Goal: Task Accomplishment & Management: Manage account settings

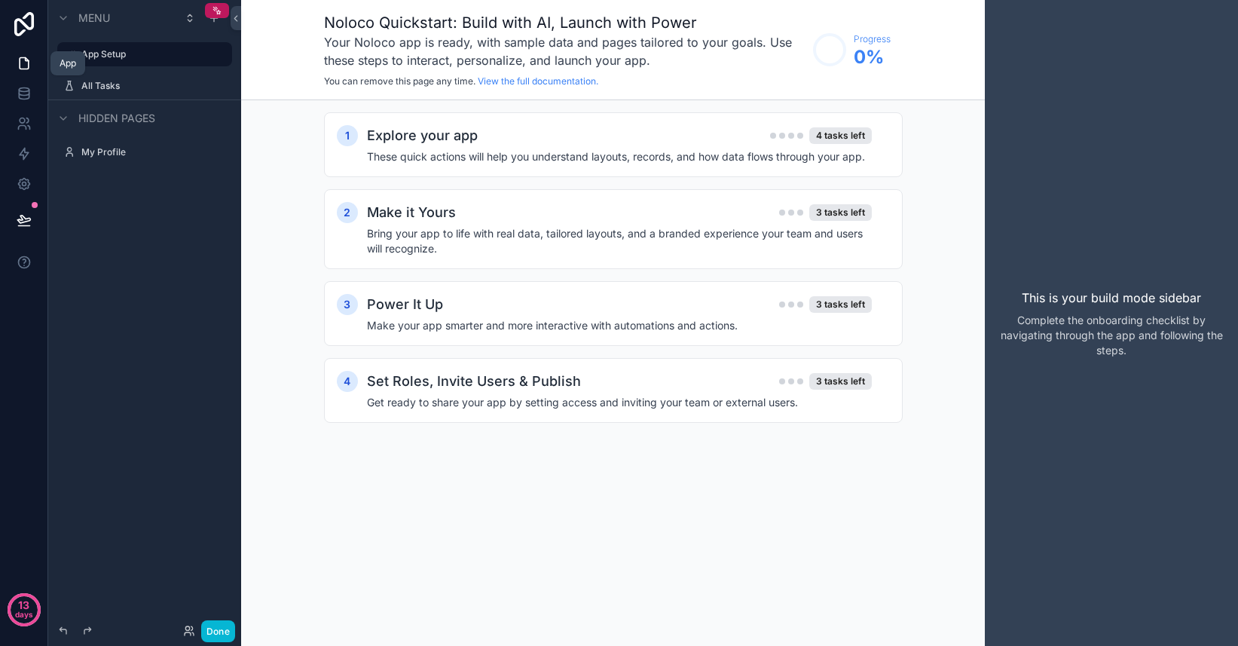
click at [22, 64] on icon at bounding box center [24, 63] width 15 height 15
click at [117, 93] on div "All Tasks" at bounding box center [144, 86] width 127 height 18
click at [112, 90] on label "All Tasks" at bounding box center [141, 86] width 121 height 12
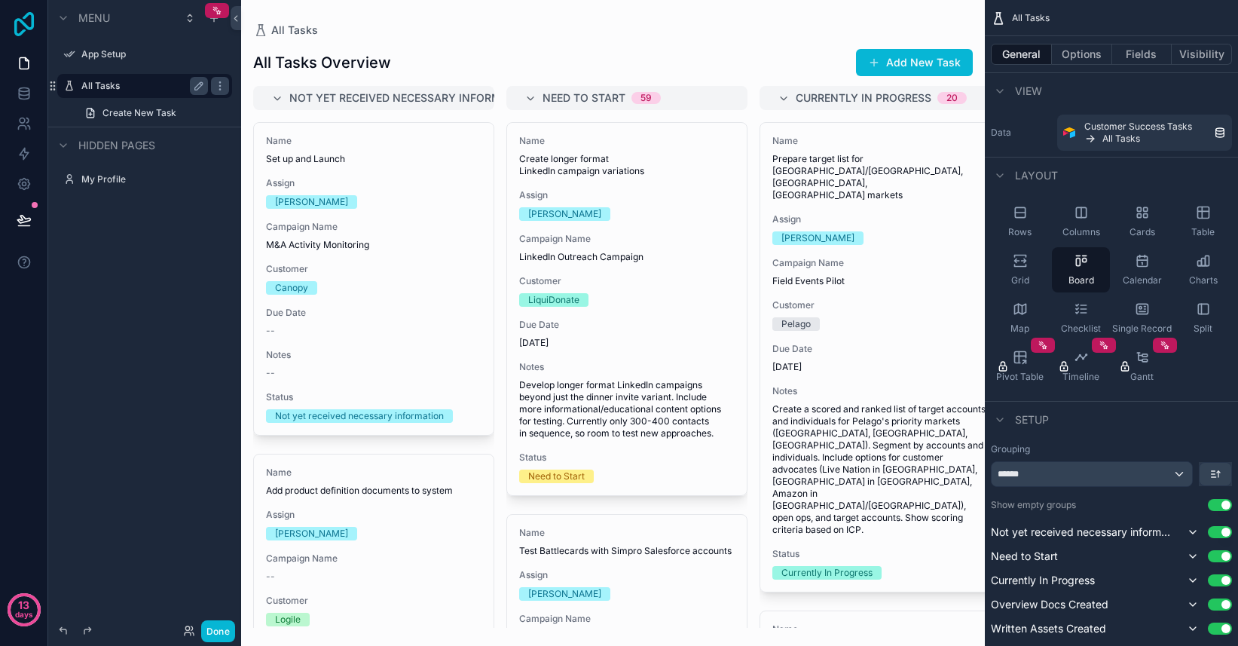
click at [23, 26] on icon at bounding box center [24, 24] width 30 height 24
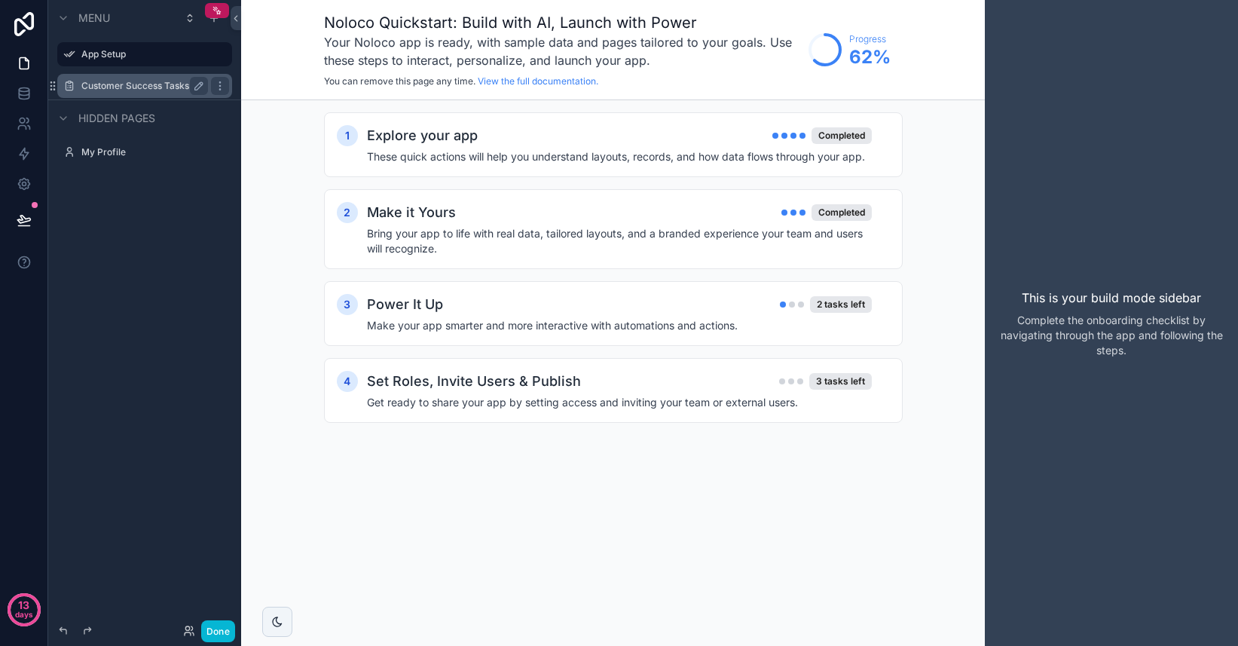
click at [125, 87] on label "Customer Success Tasks from Notion" at bounding box center [144, 86] width 127 height 12
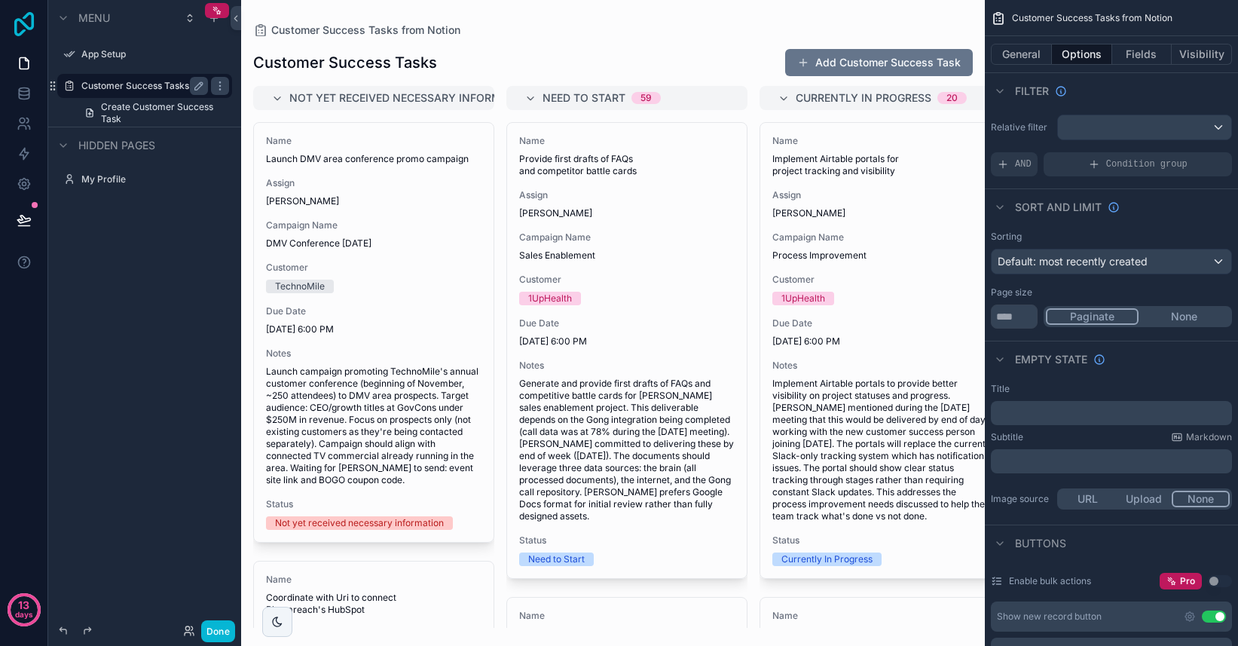
click at [13, 14] on icon at bounding box center [24, 24] width 30 height 24
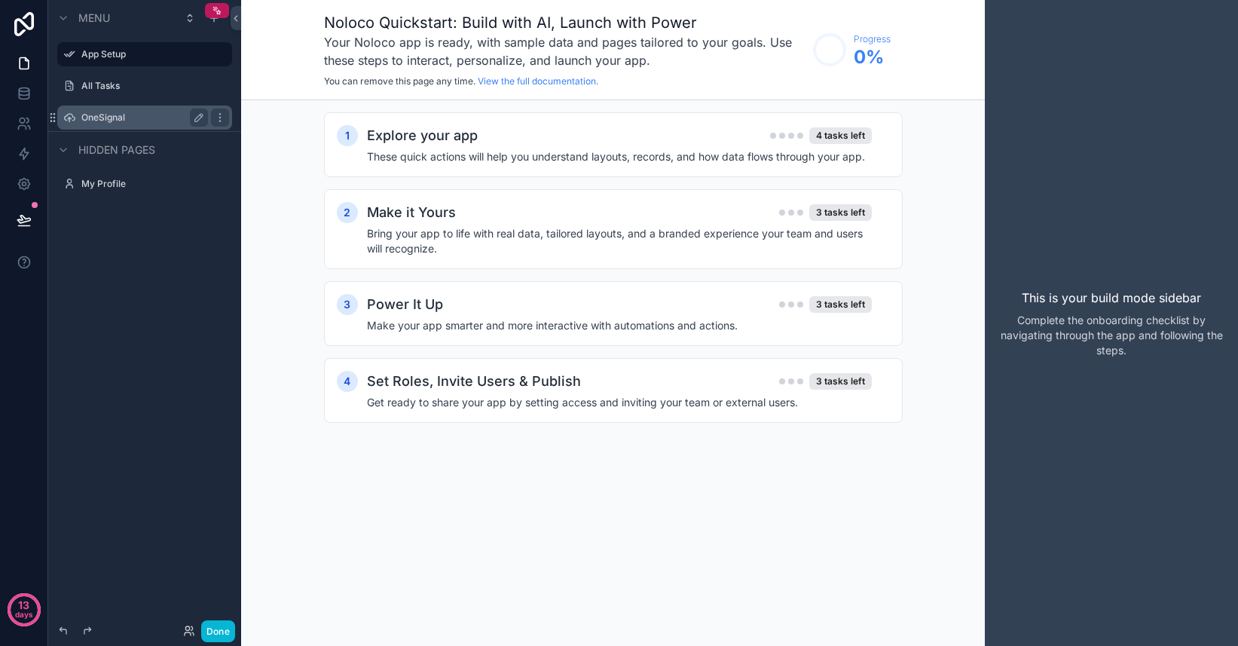
click at [106, 119] on label "OneSignal" at bounding box center [141, 118] width 121 height 12
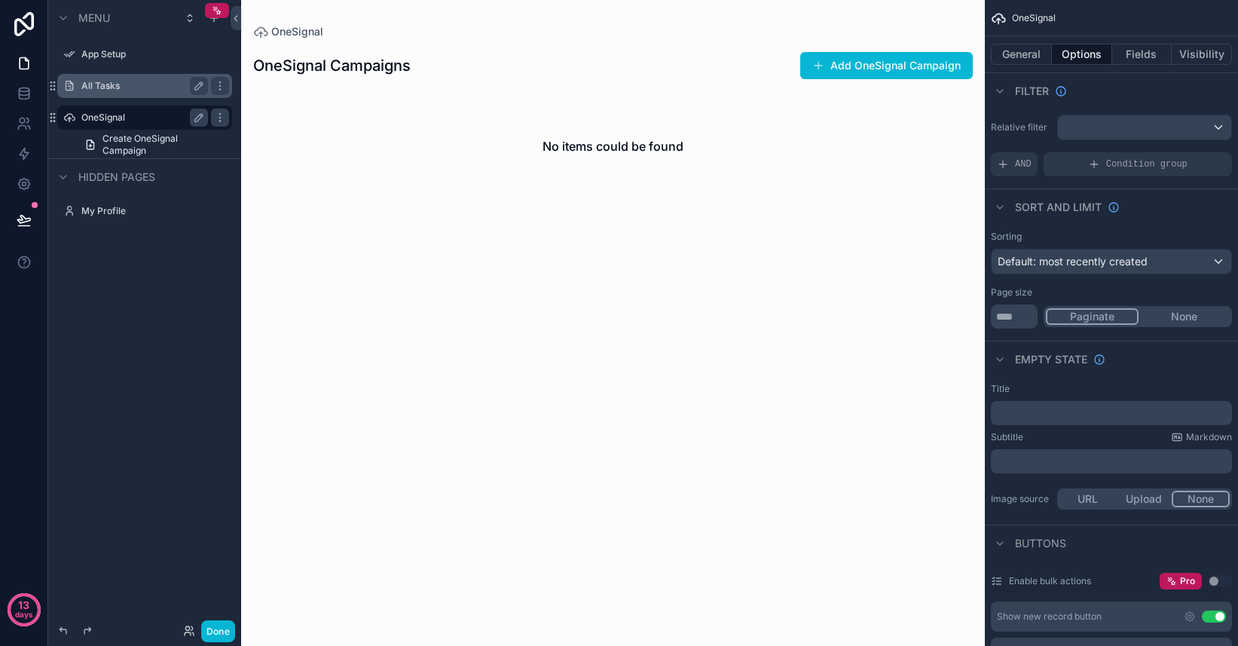
click at [102, 91] on label "All Tasks" at bounding box center [141, 86] width 121 height 12
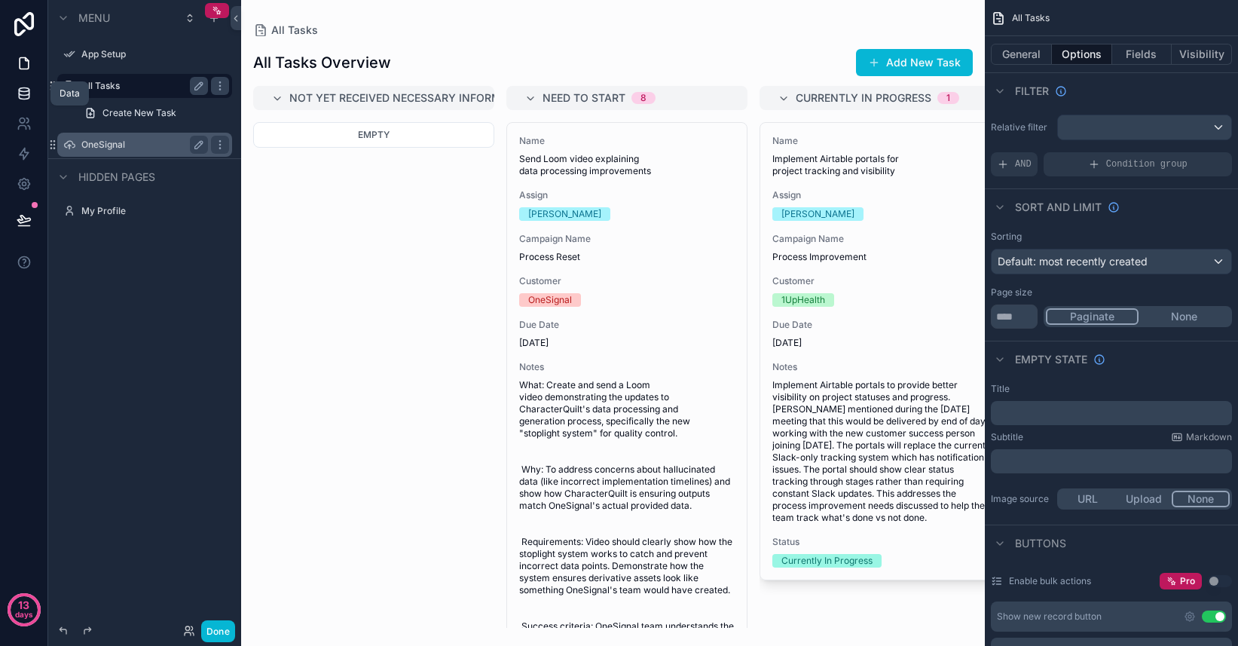
click at [25, 91] on icon at bounding box center [24, 90] width 10 height 4
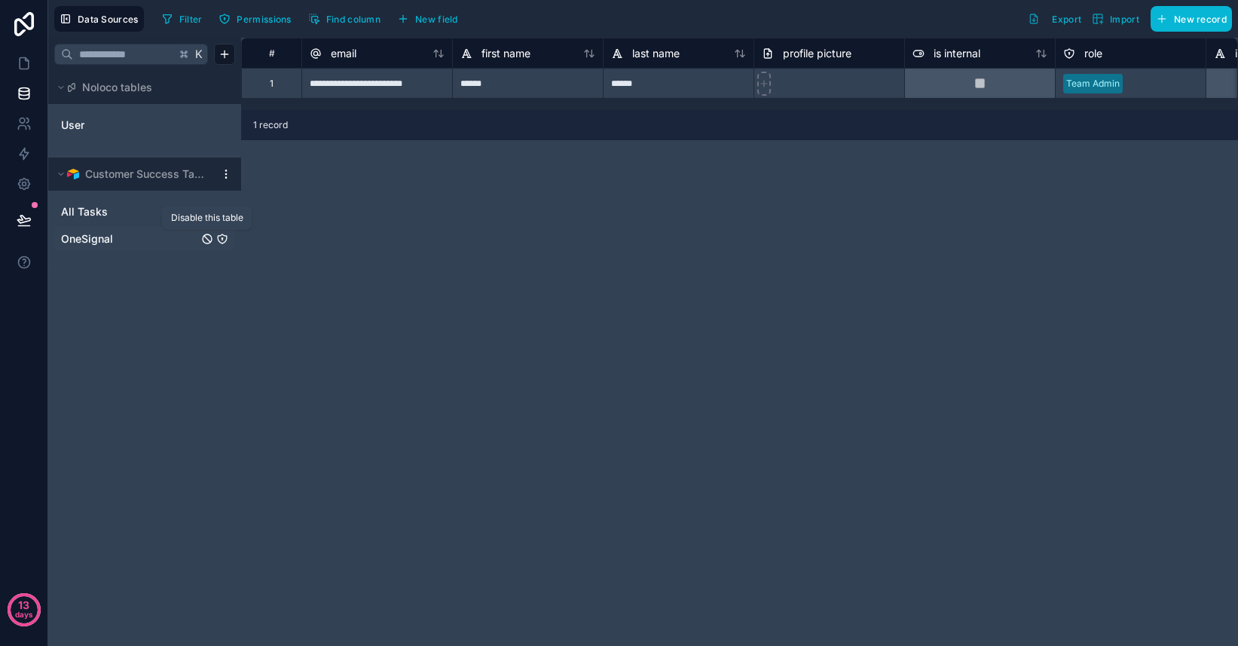
click at [207, 238] on icon "OneSignal" at bounding box center [207, 239] width 6 height 6
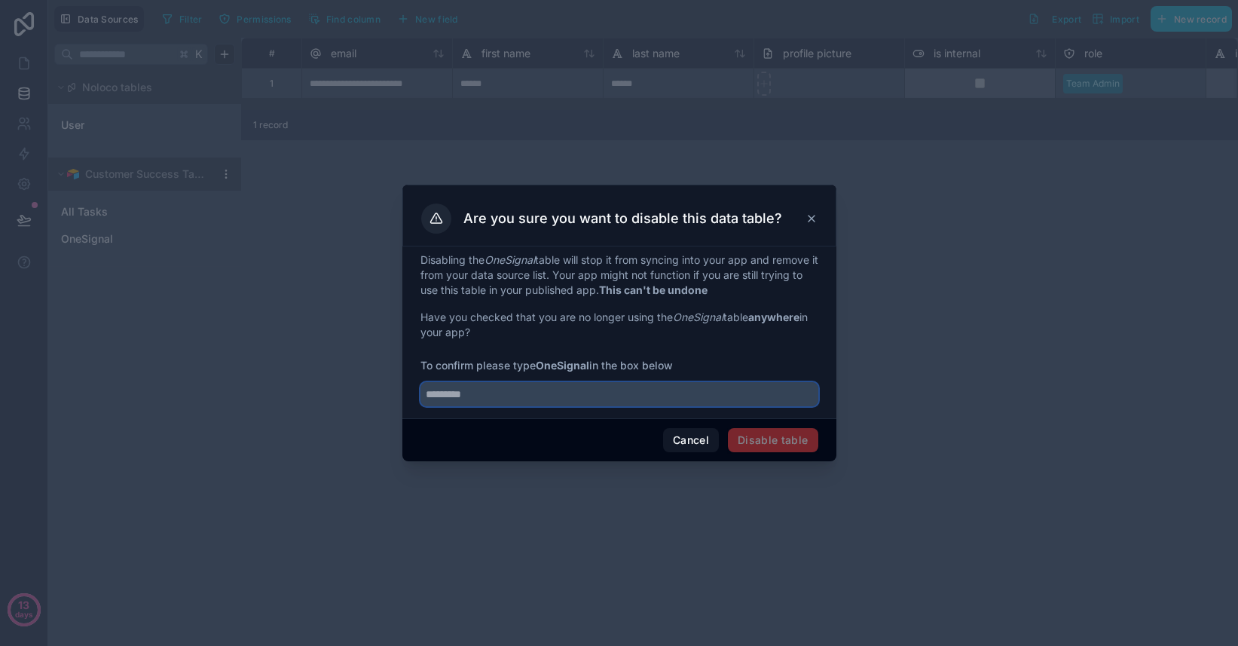
click at [532, 393] on input "text" at bounding box center [619, 394] width 398 height 24
type input "*********"
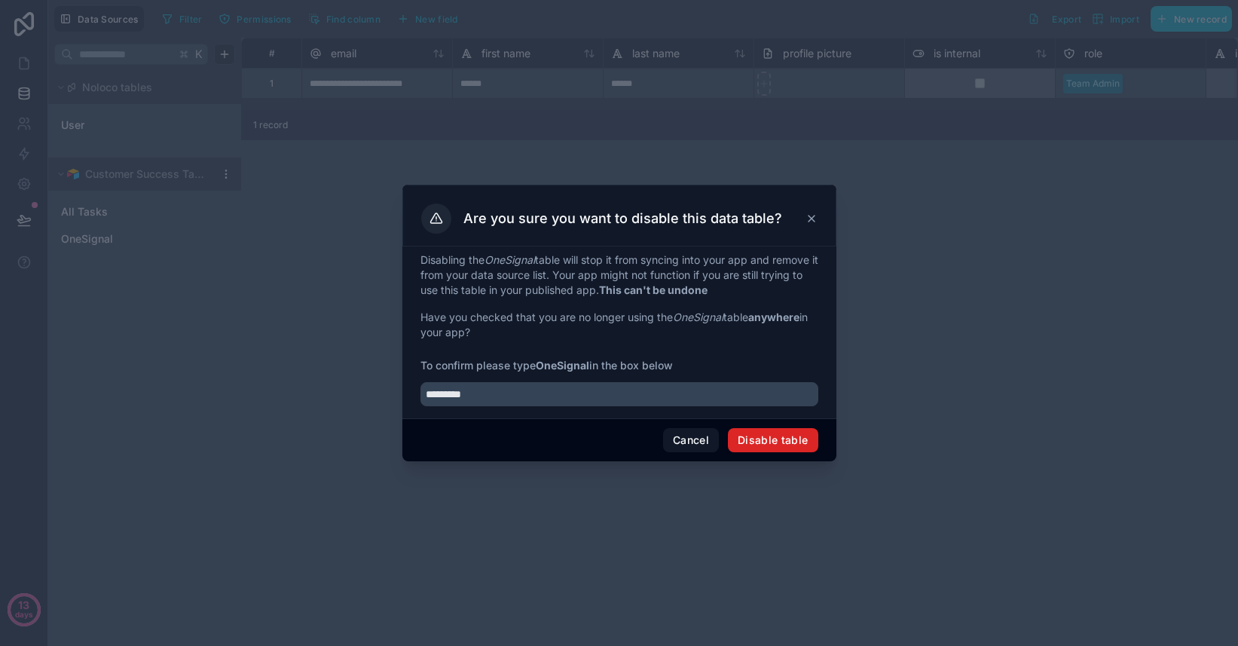
click at [782, 445] on button "Disable table" at bounding box center [773, 440] width 90 height 24
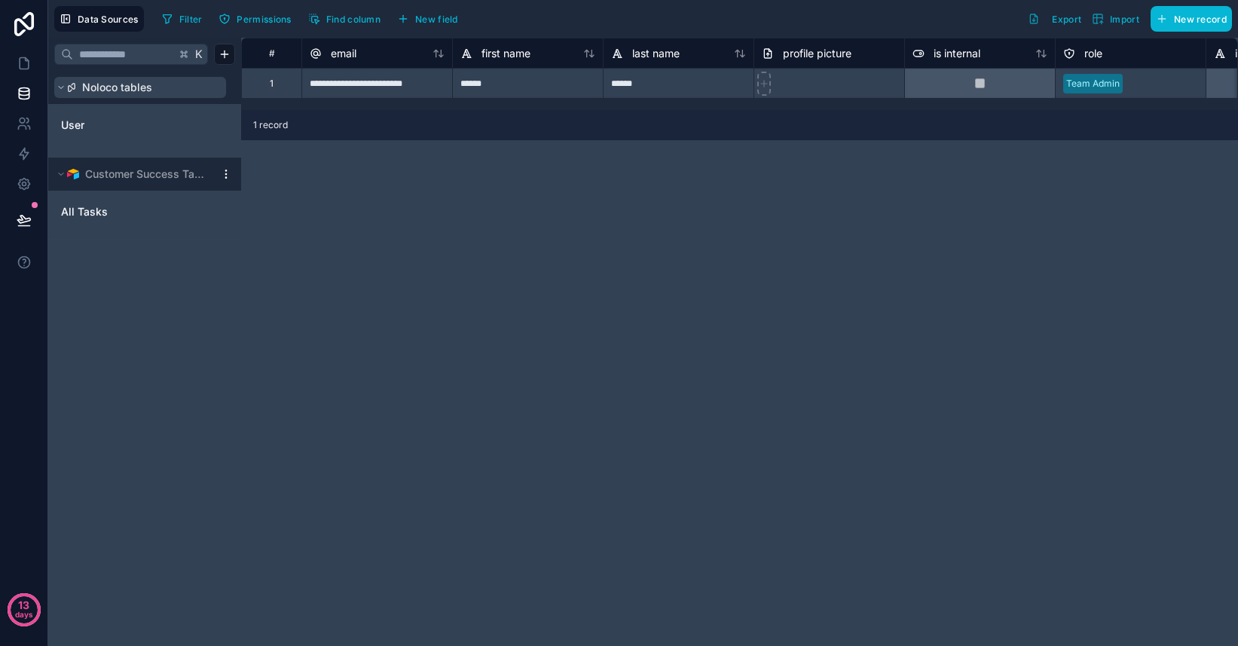
click at [120, 89] on span "Noloco tables" at bounding box center [117, 87] width 70 height 15
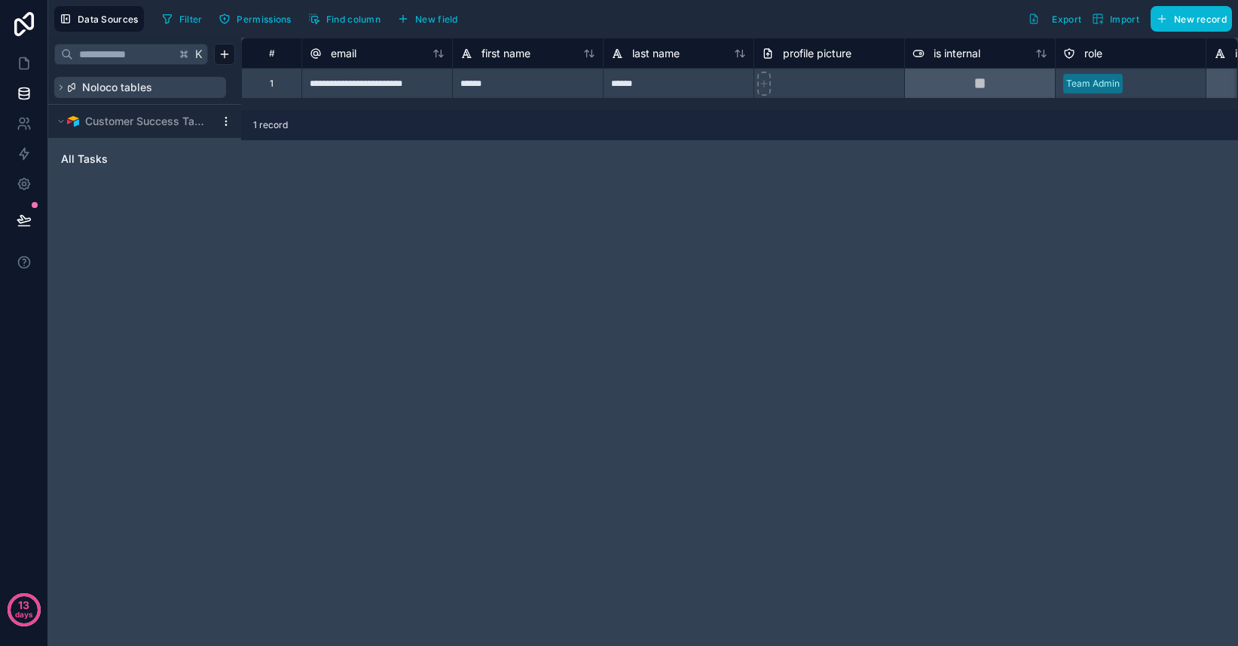
click at [122, 92] on span "Noloco tables" at bounding box center [117, 87] width 70 height 15
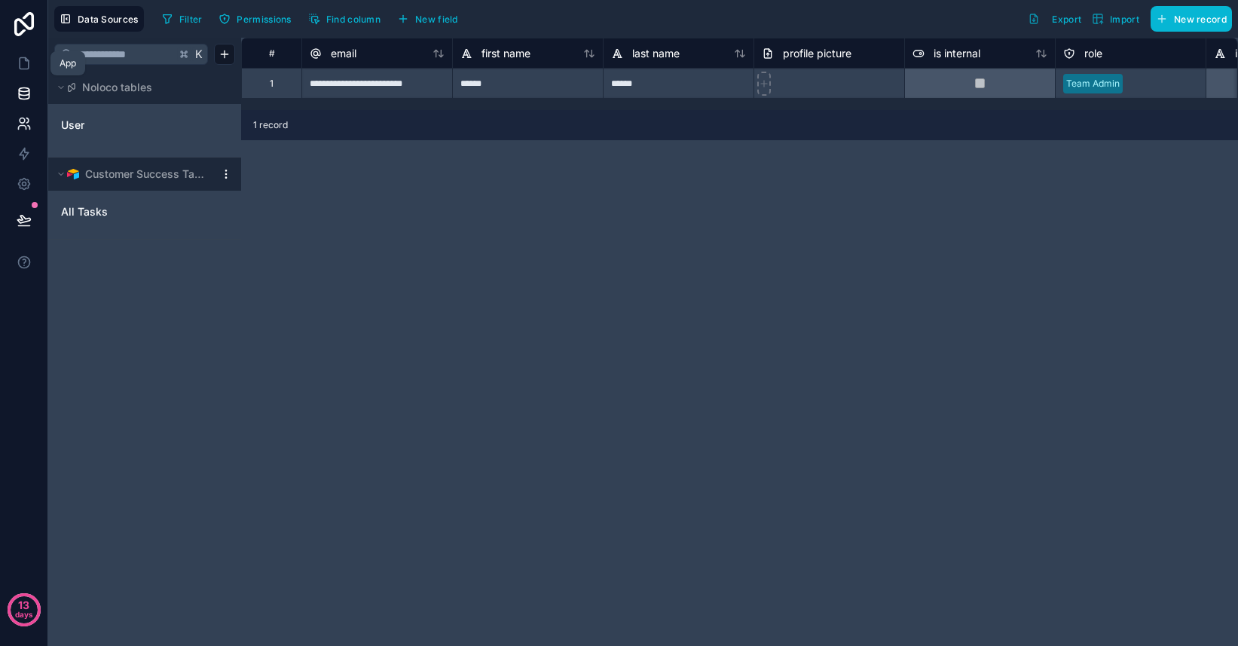
click at [32, 65] on link at bounding box center [23, 63] width 47 height 30
